Goal: Task Accomplishment & Management: Manage account settings

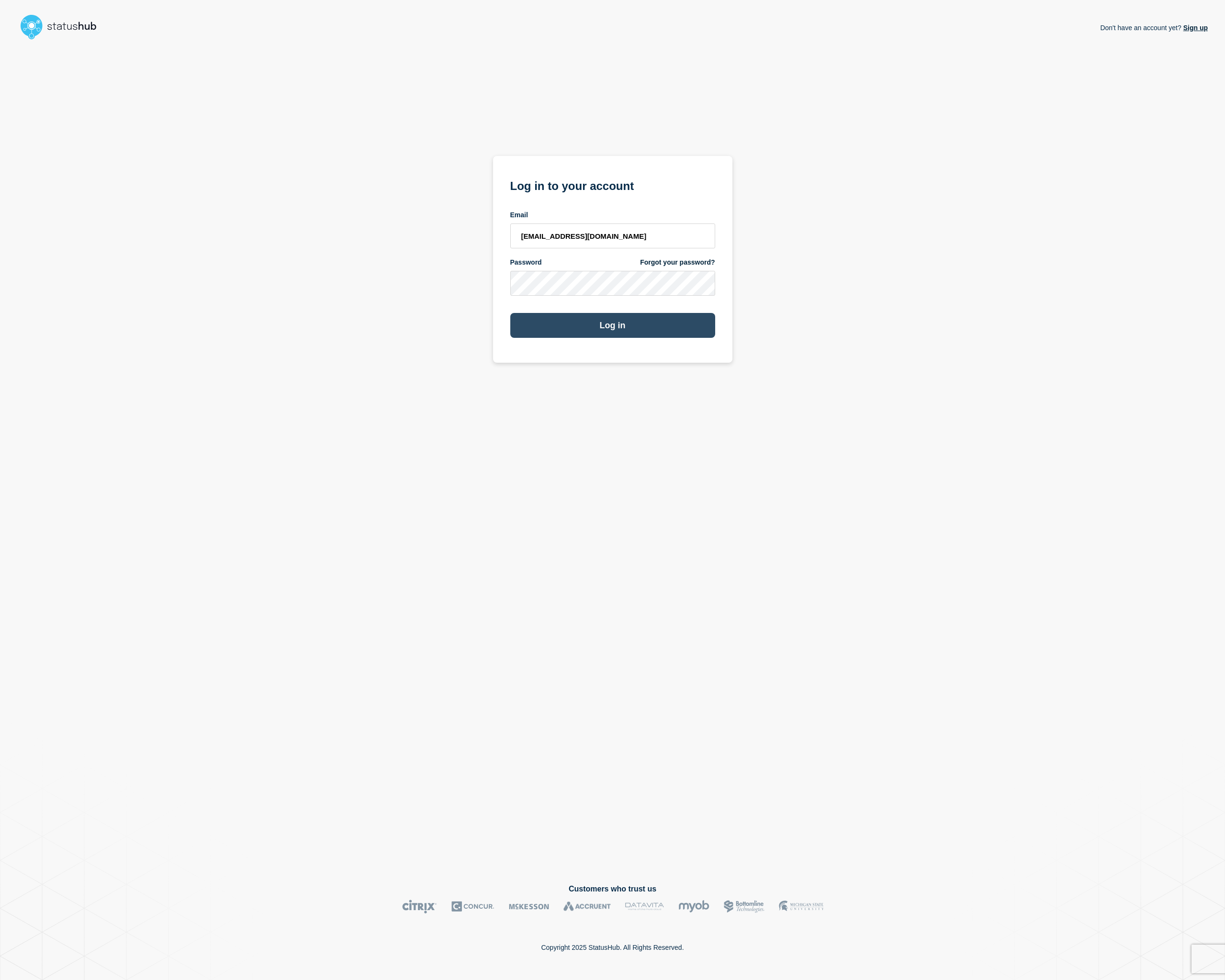
click at [645, 322] on button "Log in" at bounding box center [612, 325] width 205 height 25
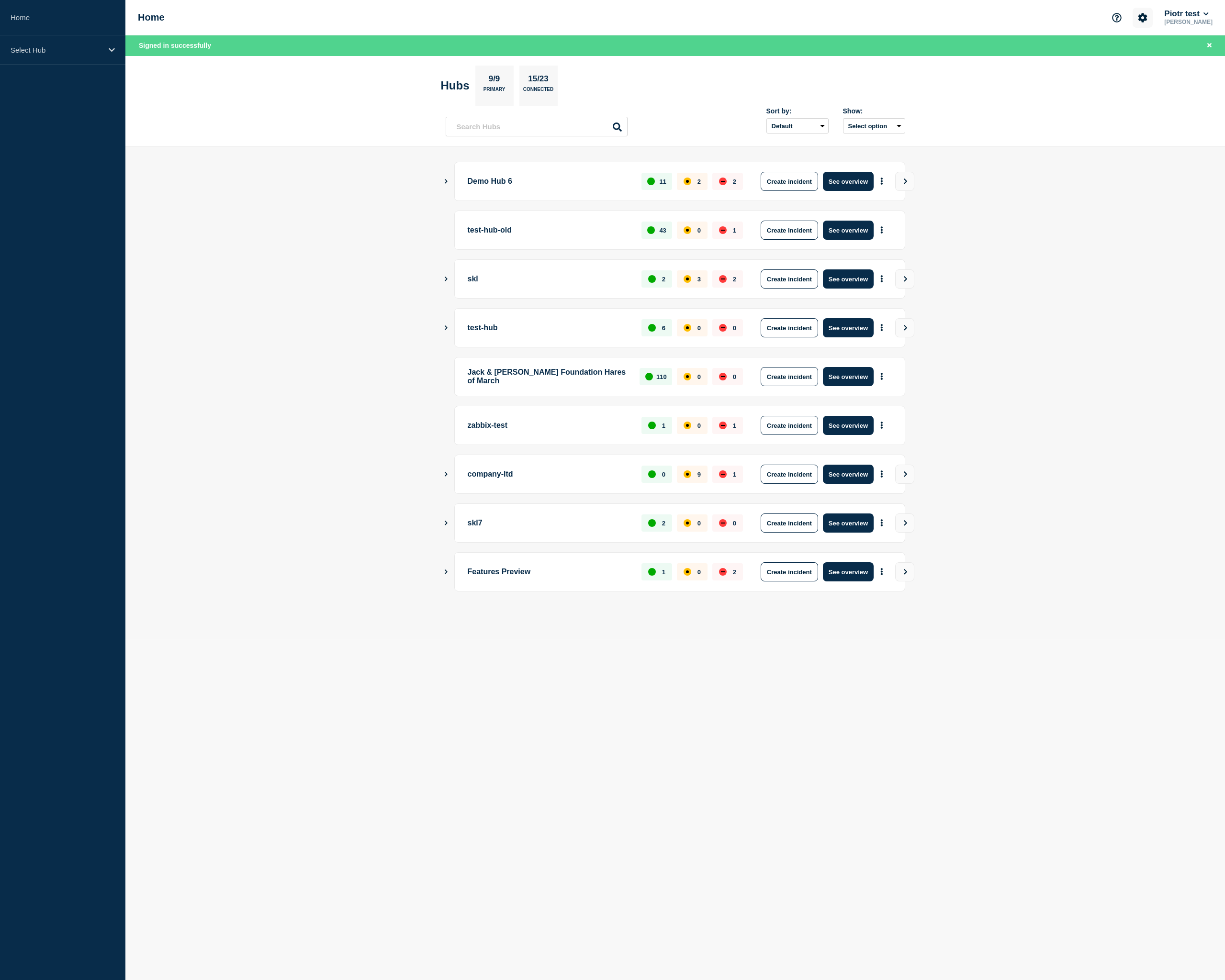
click at [1151, 17] on button "Account settings" at bounding box center [1143, 17] width 20 height 20
click at [1180, 12] on button "Piotr test" at bounding box center [1186, 14] width 48 height 10
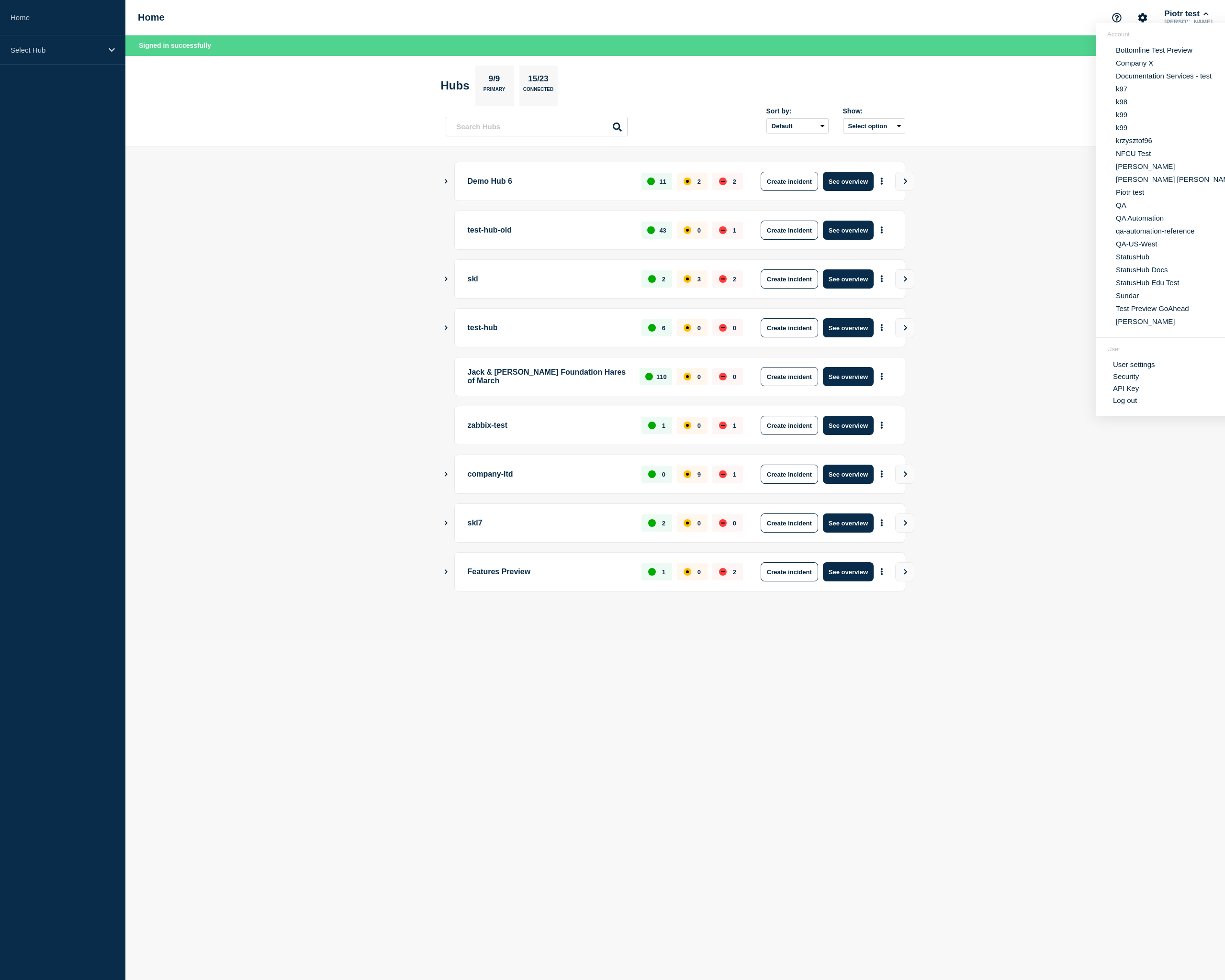
click at [1131, 392] on link "API Key" at bounding box center [1126, 388] width 26 height 8
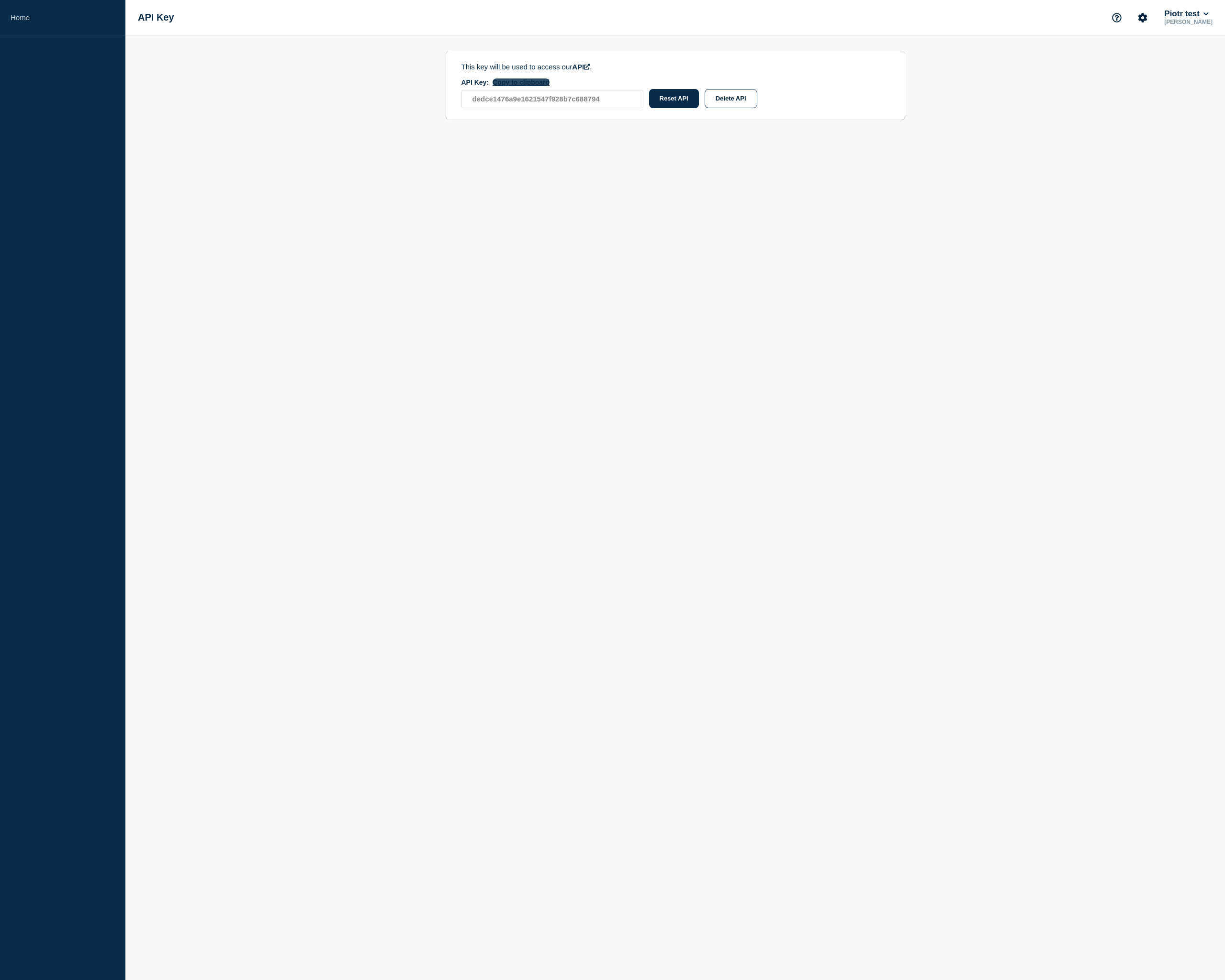
click at [514, 85] on button "Copy to clipboard" at bounding box center [521, 82] width 57 height 7
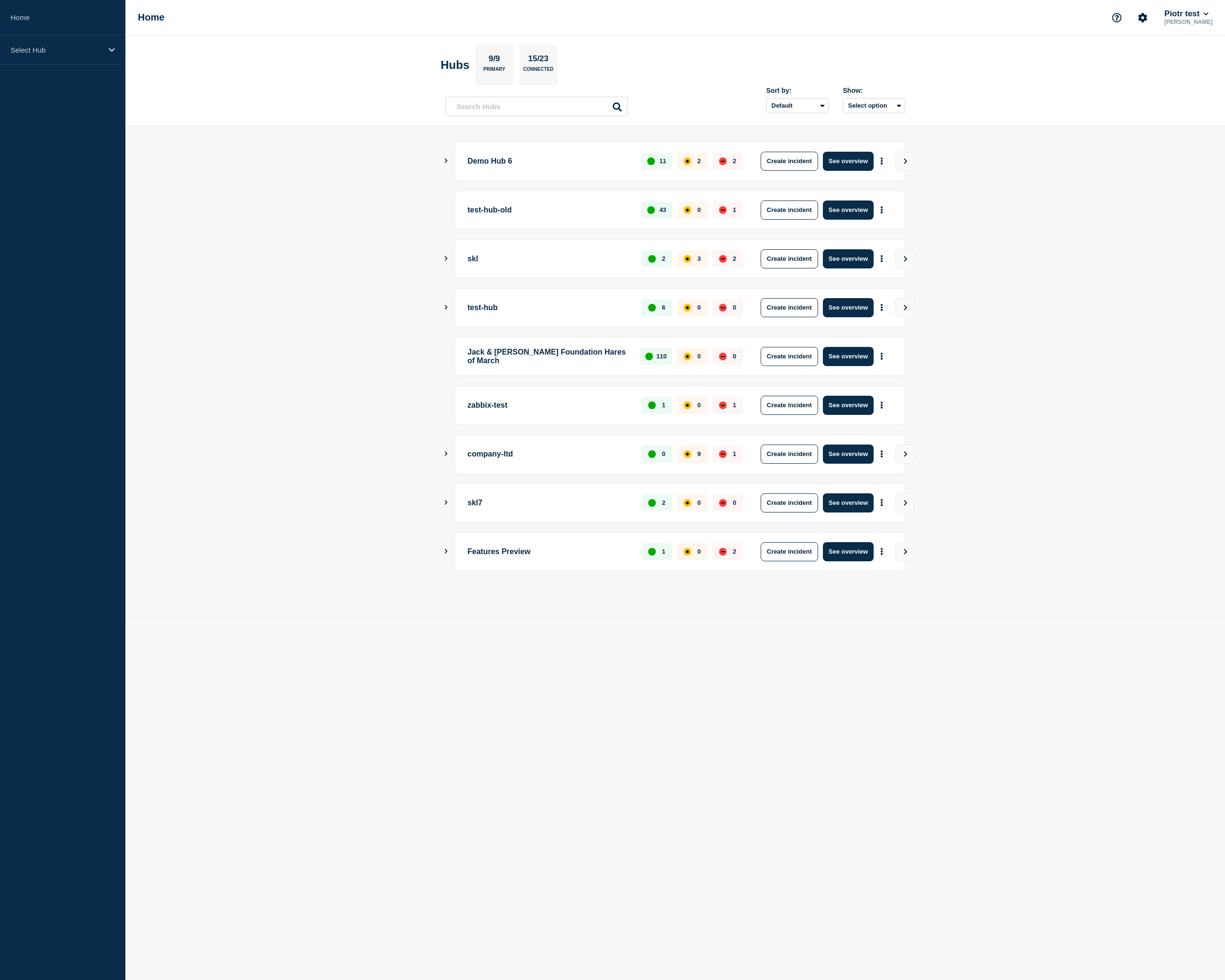
click at [1012, 172] on main "Demo Hub 6 11 2 2 Create incident See overview test-hub-old 43 0 1 Create incid…" at bounding box center [675, 372] width 1099 height 492
click at [1170, 14] on button "Piotr test" at bounding box center [1186, 14] width 48 height 10
click at [1125, 392] on link "API Key" at bounding box center [1126, 388] width 26 height 8
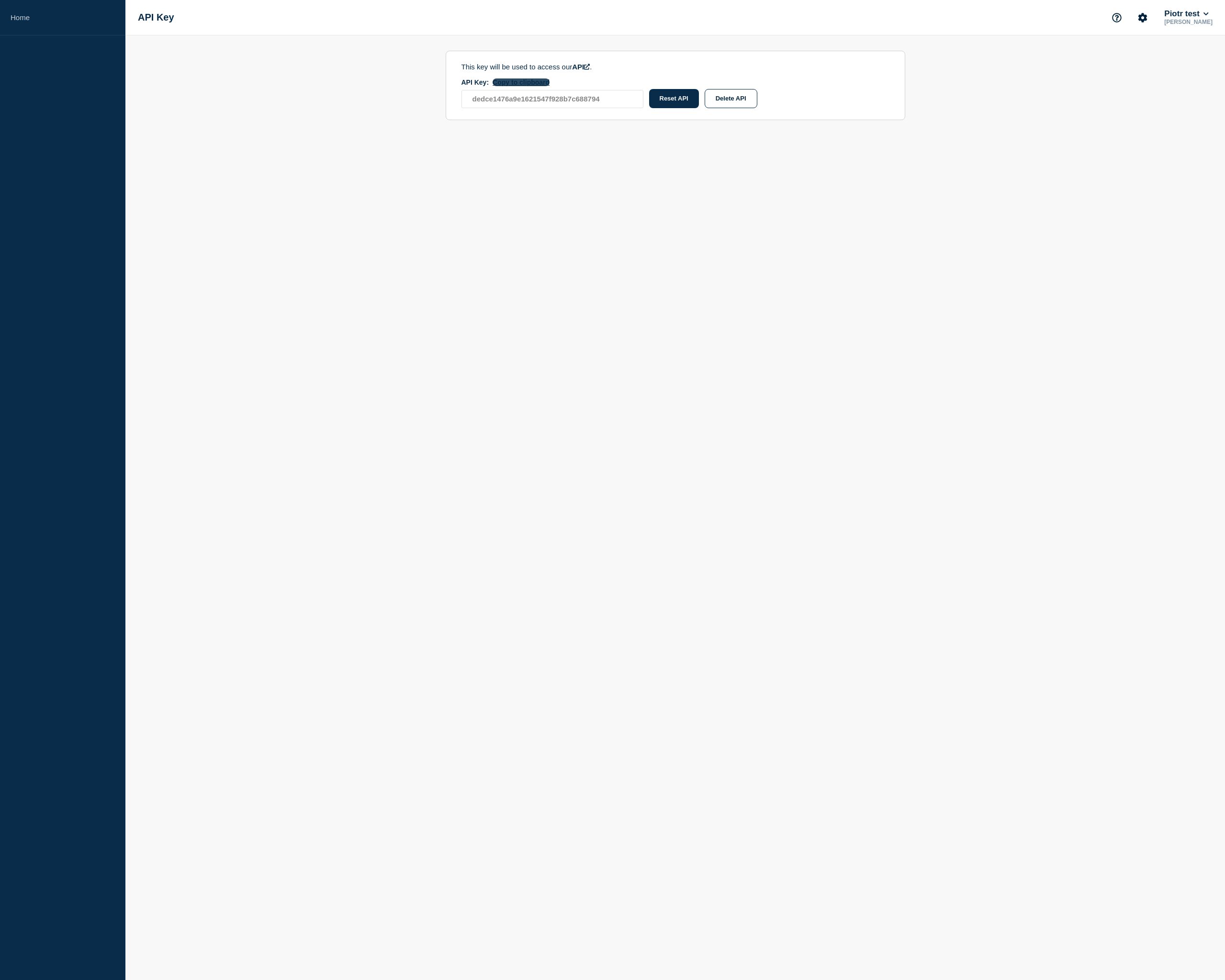
click at [527, 86] on button "Copy to clipboard" at bounding box center [521, 82] width 57 height 7
click at [738, 564] on body "Home API Key Piotr test Piotr Sokołowski This key will be used to access our AP…" at bounding box center [612, 490] width 1225 height 980
click at [868, 140] on body "Home API Key Piotr test Piotr Sokołowski This key will be used to access our AP…" at bounding box center [612, 490] width 1225 height 980
drag, startPoint x: 725, startPoint y: 202, endPoint x: 735, endPoint y: 189, distance: 16.4
click at [725, 201] on body "Home API Key Piotr test Piotr Sokołowski This key will be used to access our AP…" at bounding box center [612, 490] width 1225 height 980
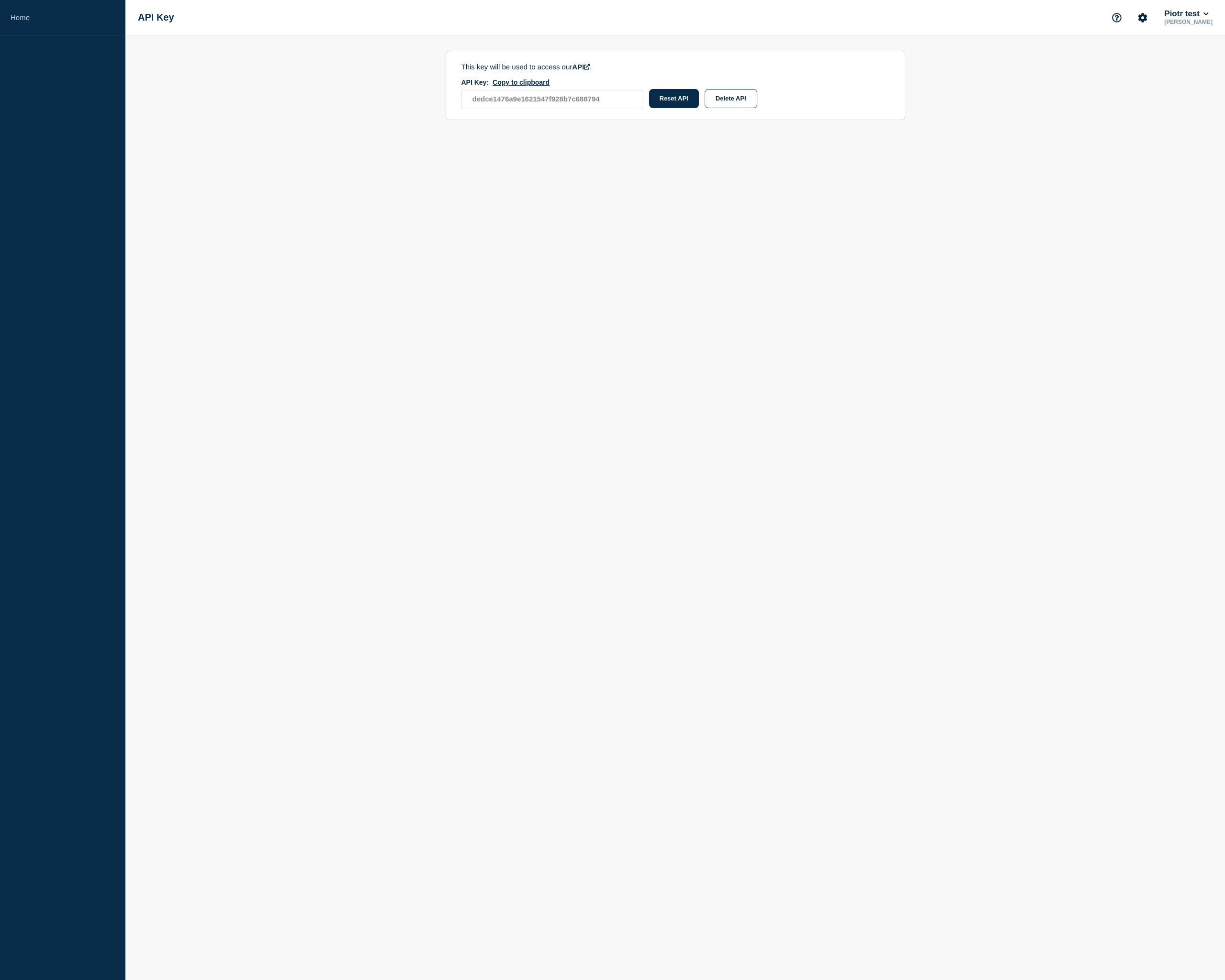
click at [272, 221] on body "Home API Key Piotr test Piotr Sokołowski This key will be used to access our AP…" at bounding box center [612, 490] width 1225 height 980
